Goal: Use online tool/utility: Utilize a website feature to perform a specific function

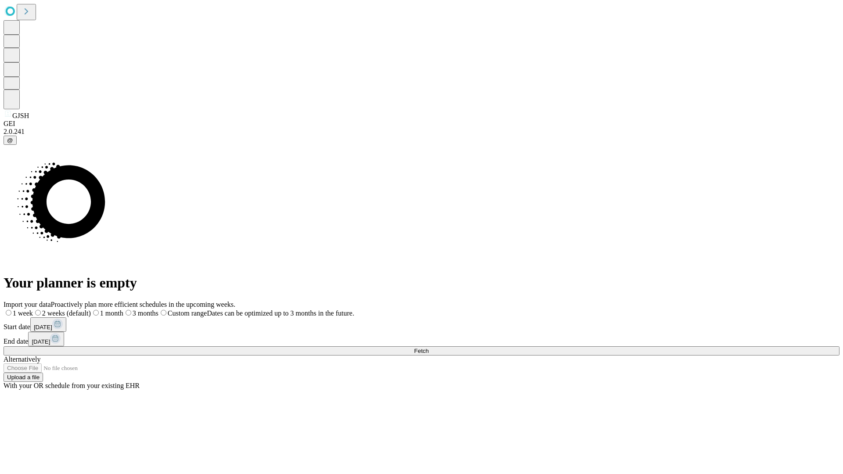
click at [428, 348] on span "Fetch" at bounding box center [421, 351] width 14 height 7
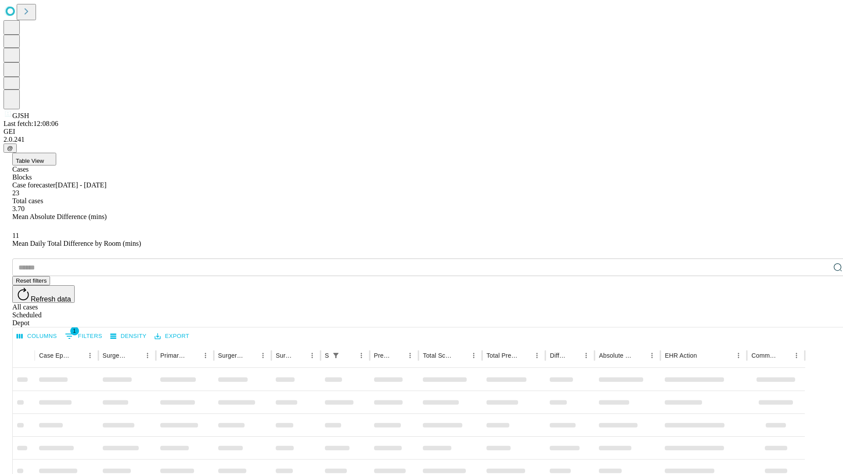
click at [44, 158] on span "Table View" at bounding box center [30, 161] width 28 height 7
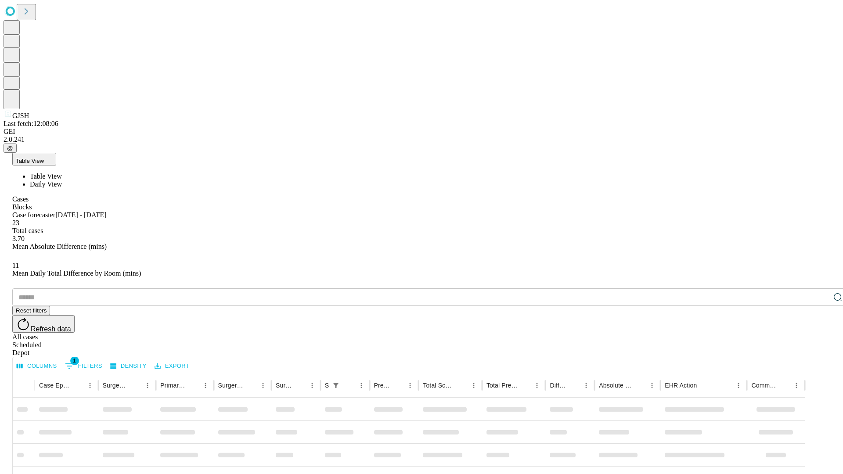
click at [62, 180] on span "Daily View" at bounding box center [46, 183] width 32 height 7
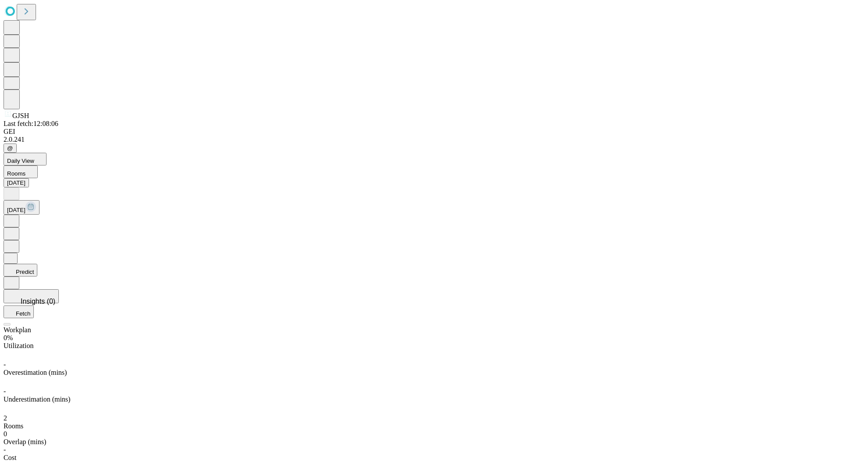
click at [37, 264] on button "Predict" at bounding box center [21, 270] width 34 height 13
